Goal: Information Seeking & Learning: Learn about a topic

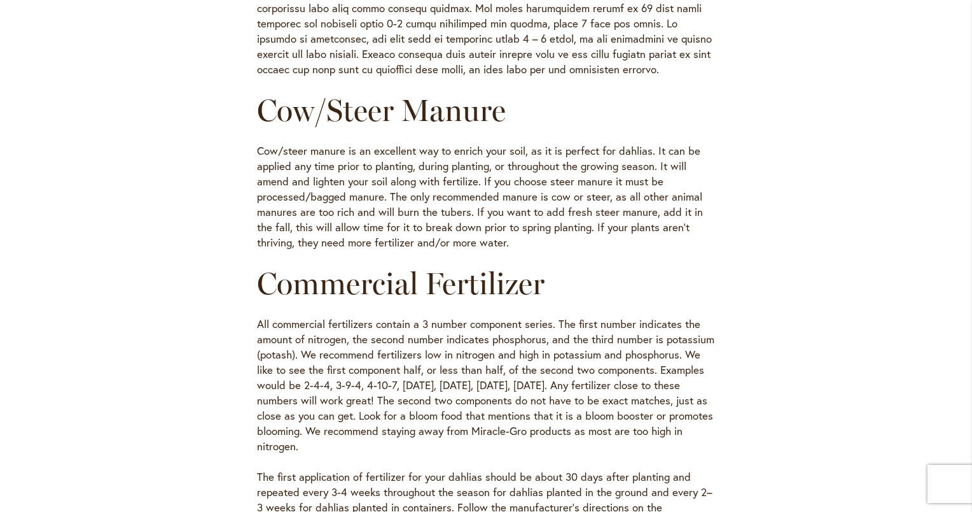
scroll to position [636, 0]
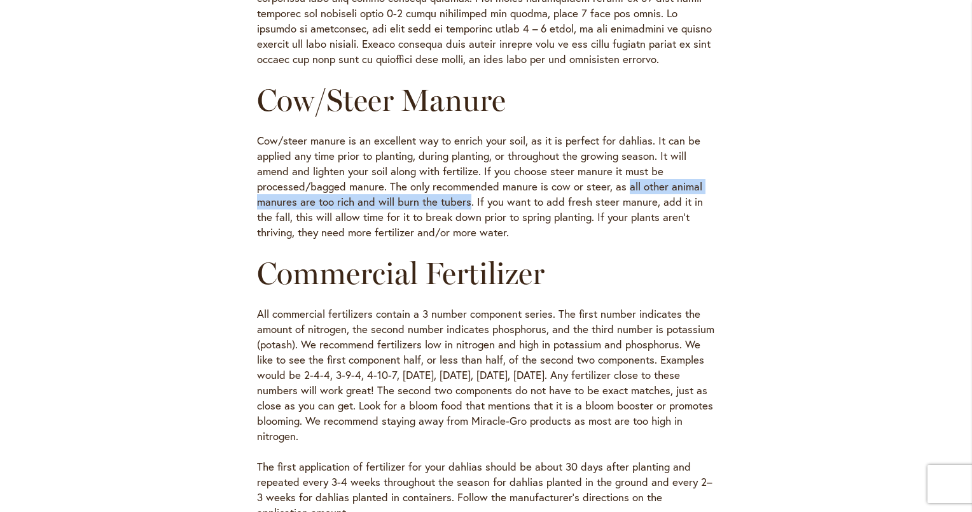
drag, startPoint x: 620, startPoint y: 185, endPoint x: 462, endPoint y: 204, distance: 159.7
click at [462, 204] on p "Cow/steer manure is an excellent way to enrich your soil, as it is perfect for …" at bounding box center [486, 186] width 458 height 107
copy p "all other animal manures are too rich and will burn the tubers"
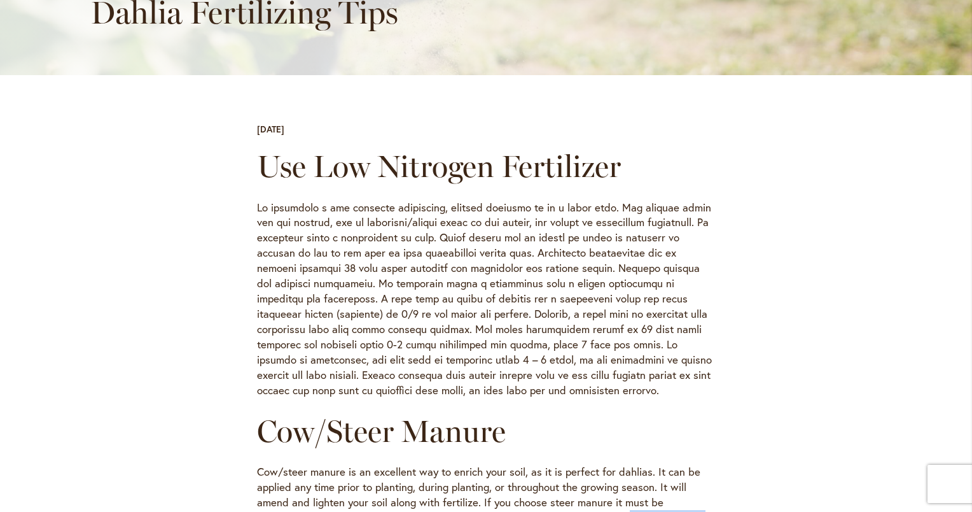
scroll to position [318, 0]
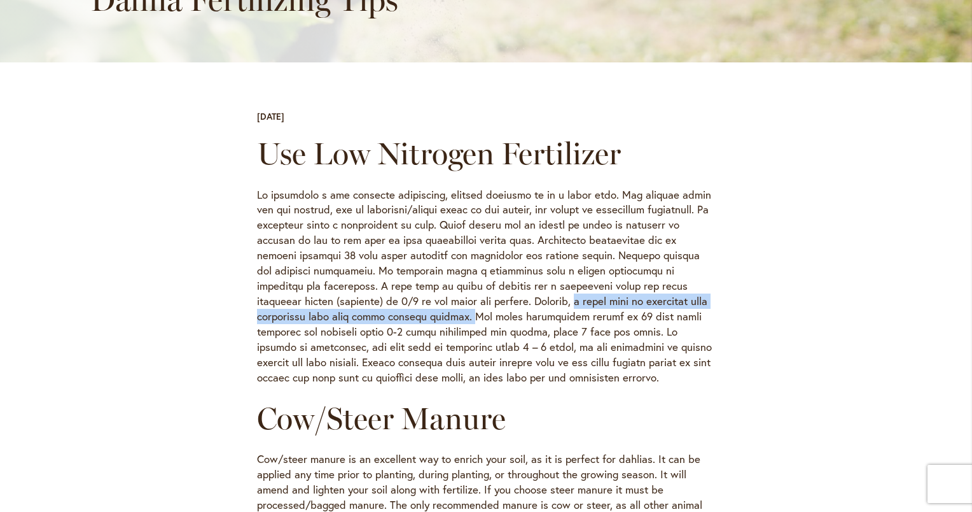
drag, startPoint x: 495, startPoint y: 304, endPoint x: 384, endPoint y: 320, distance: 111.8
click at [384, 320] on p at bounding box center [486, 286] width 458 height 199
drag, startPoint x: 384, startPoint y: 320, endPoint x: 341, endPoint y: 312, distance: 44.1
copy p "a bloom food or vegetable type fertilizer will have these similar numbers."
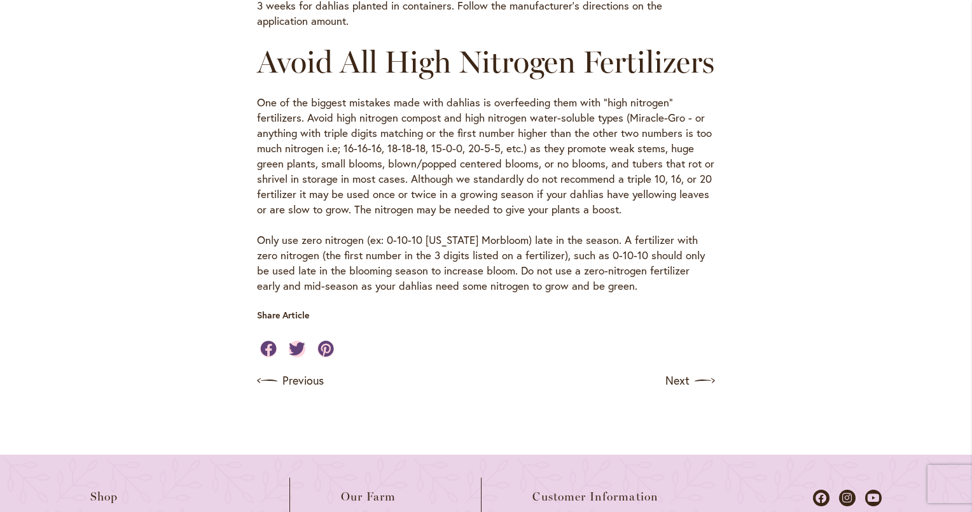
scroll to position [1209, 0]
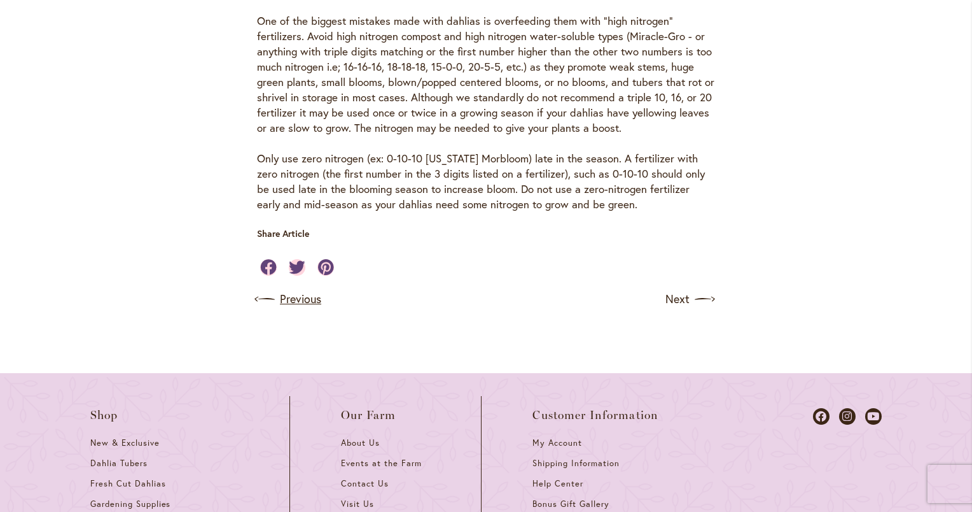
click at [285, 309] on link "Previous" at bounding box center [289, 299] width 64 height 20
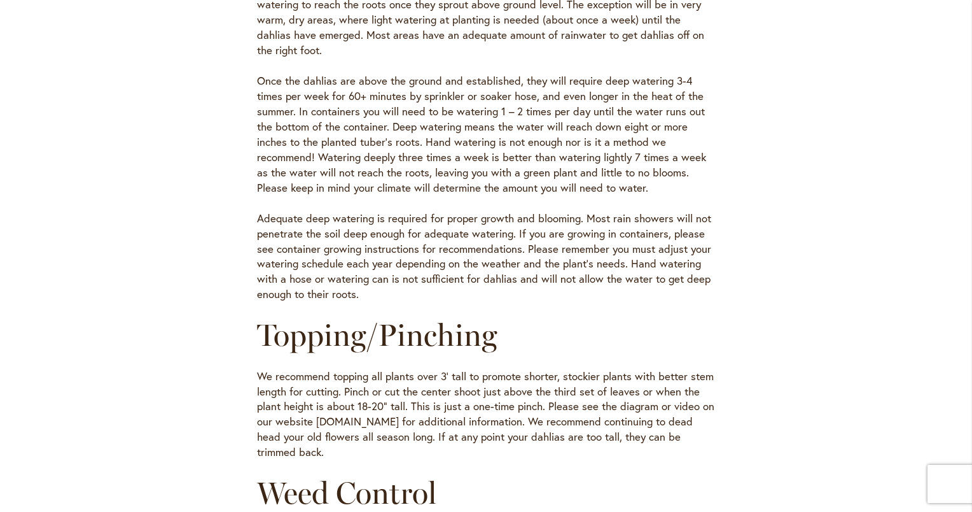
scroll to position [954, 0]
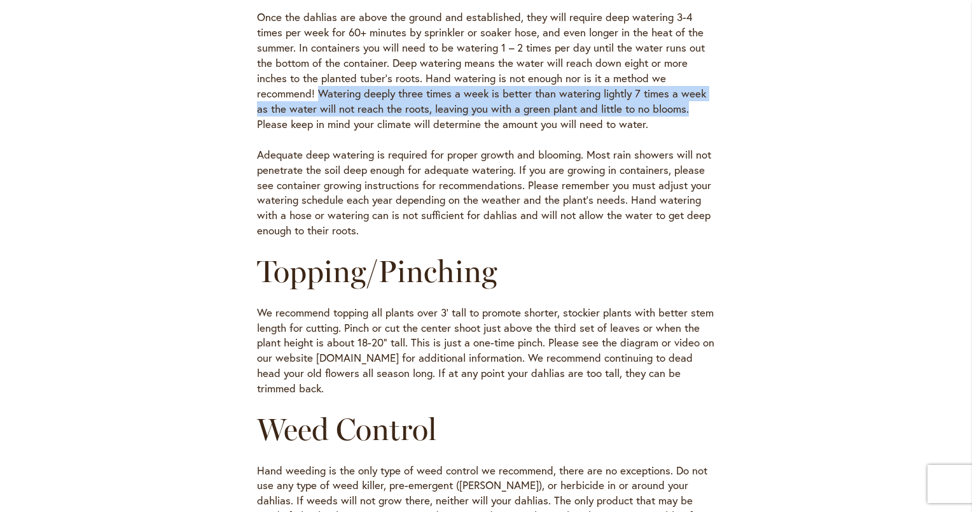
drag, startPoint x: 314, startPoint y: 95, endPoint x: 692, endPoint y: 110, distance: 378.3
click at [692, 110] on p "Once the dahlias are above the ground and established, they will require deep w…" at bounding box center [486, 71] width 458 height 122
copy p "Watering deeply three times a week is better than watering lightly 7 times a we…"
